Goal: Task Accomplishment & Management: Use online tool/utility

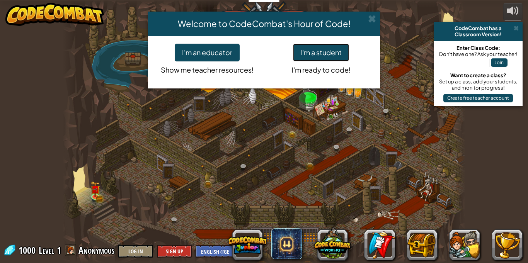
click at [338, 53] on button "I'm a student" at bounding box center [321, 53] width 56 height 18
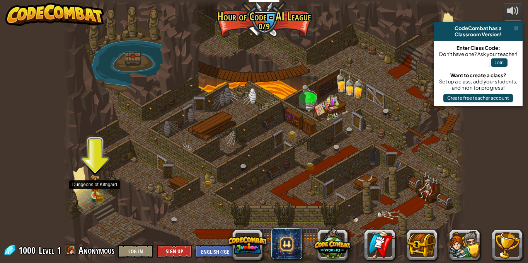
click at [91, 193] on img at bounding box center [96, 185] width 10 height 21
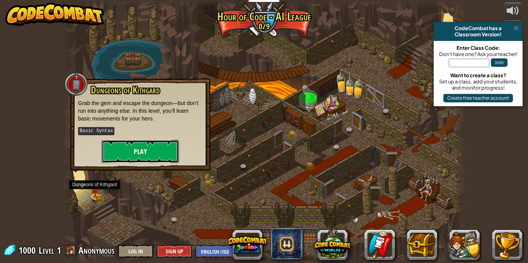
click at [137, 152] on button "Play" at bounding box center [140, 151] width 77 height 23
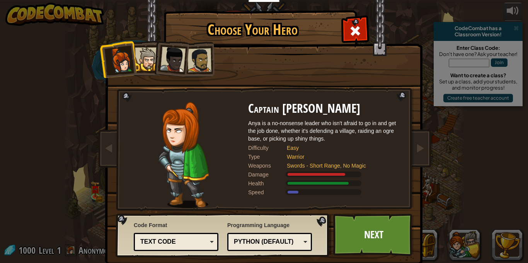
click at [162, 61] on div at bounding box center [173, 60] width 26 height 26
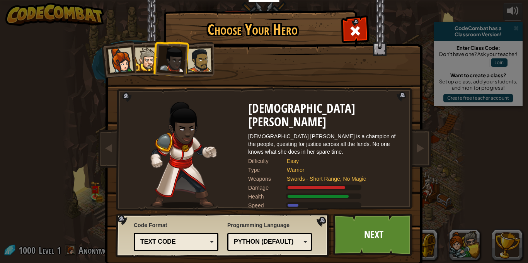
click at [196, 61] on div at bounding box center [200, 60] width 24 height 24
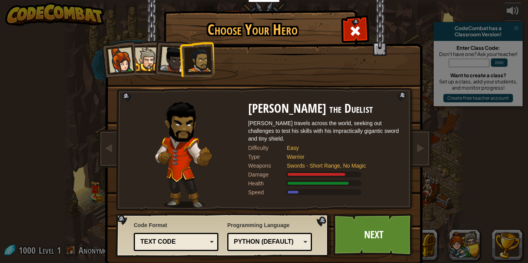
click at [148, 60] on div at bounding box center [147, 60] width 24 height 24
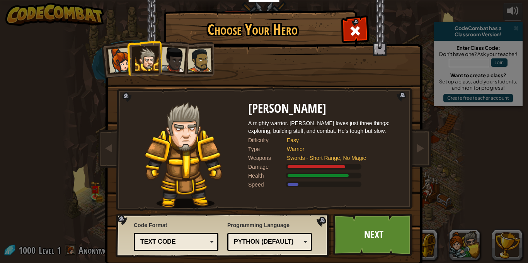
click at [118, 64] on div at bounding box center [121, 61] width 26 height 26
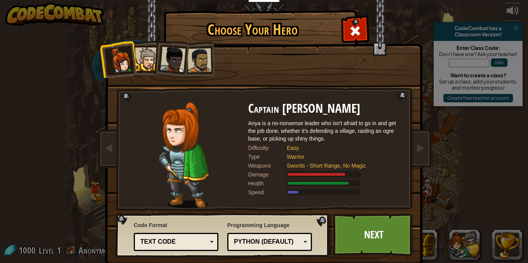
click at [152, 52] on div at bounding box center [147, 60] width 24 height 24
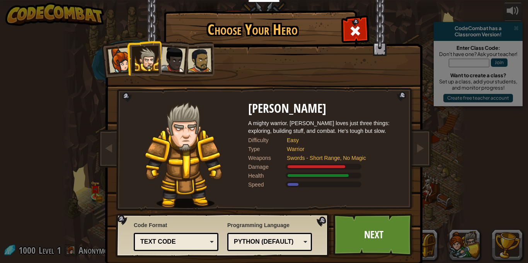
click at [122, 58] on div at bounding box center [121, 61] width 26 height 26
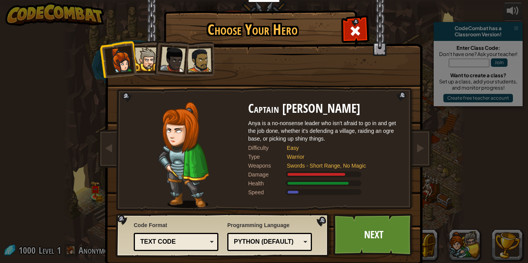
click at [203, 66] on div at bounding box center [200, 60] width 24 height 24
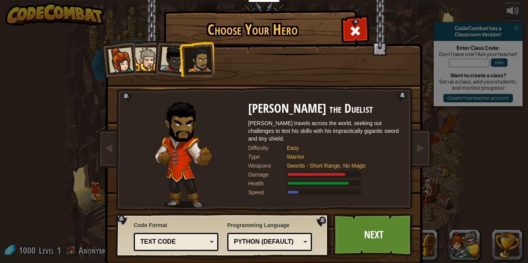
click at [152, 63] on li at bounding box center [171, 58] width 38 height 38
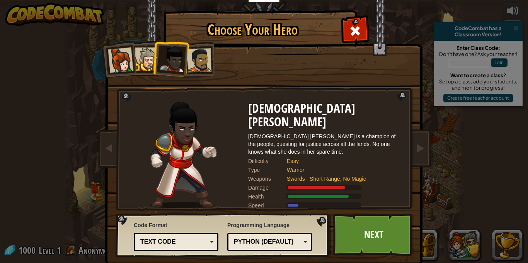
click at [148, 67] on div at bounding box center [147, 60] width 24 height 24
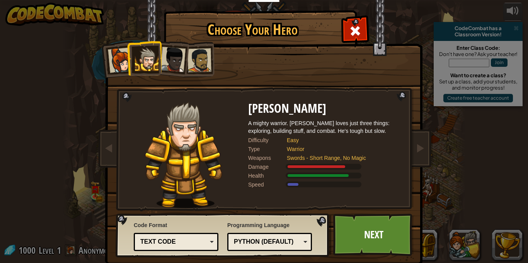
click at [174, 67] on div at bounding box center [173, 60] width 26 height 26
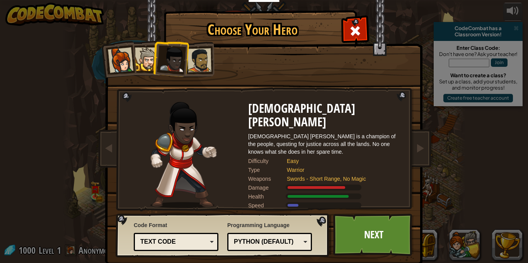
click at [199, 69] on div at bounding box center [200, 60] width 24 height 24
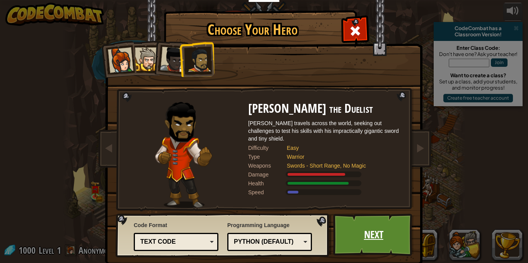
click at [399, 218] on link "Next" at bounding box center [373, 235] width 81 height 43
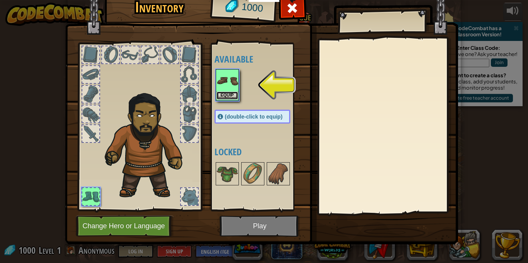
click at [234, 94] on button "Equip" at bounding box center [228, 96] width 22 height 8
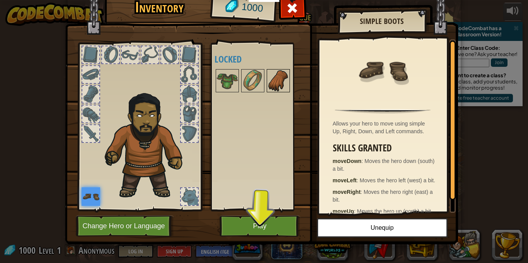
click at [268, 84] on img at bounding box center [279, 81] width 22 height 22
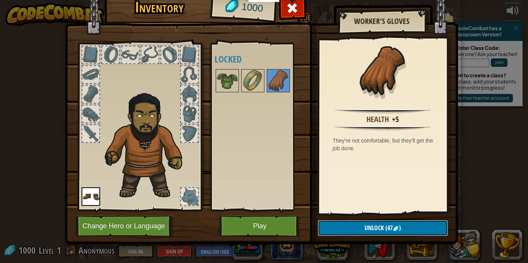
click at [335, 227] on button "Unlock (47 )" at bounding box center [383, 228] width 130 height 16
click at [325, 227] on button "Confirm" at bounding box center [383, 228] width 130 height 16
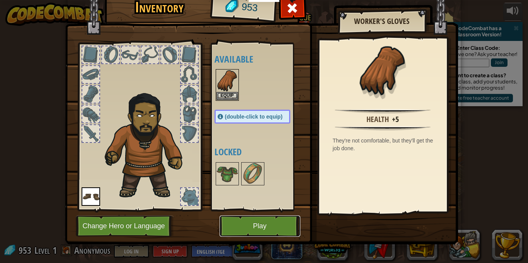
click at [293, 224] on button "Play" at bounding box center [260, 226] width 81 height 21
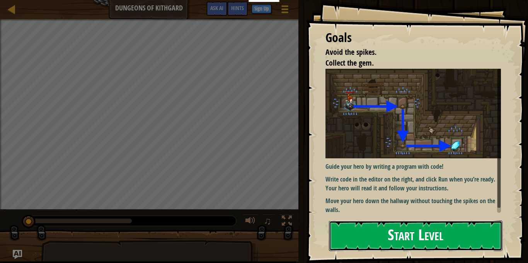
click at [443, 242] on button "Start Level" at bounding box center [416, 236] width 174 height 31
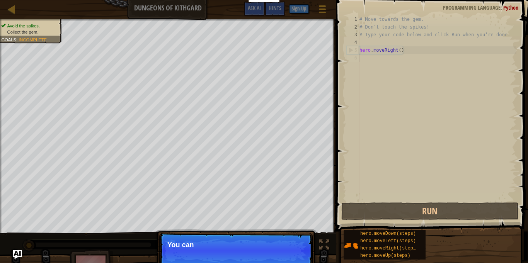
click at [294, 255] on p "Skip (esc) Continue You can" at bounding box center [236, 251] width 154 height 36
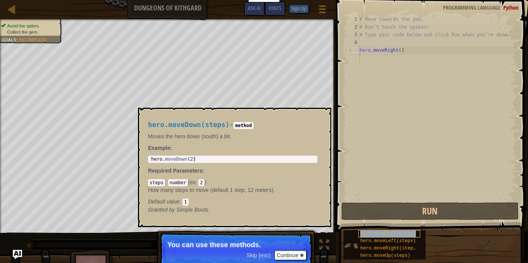
click at [400, 234] on span "hero.moveDown(steps)" at bounding box center [388, 233] width 56 height 5
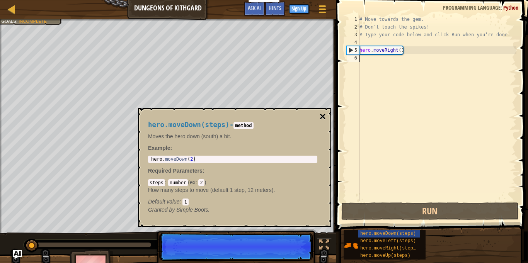
scroll to position [3, 0]
click at [323, 119] on button "×" at bounding box center [323, 116] width 6 height 11
